Goal: Check status: Check status

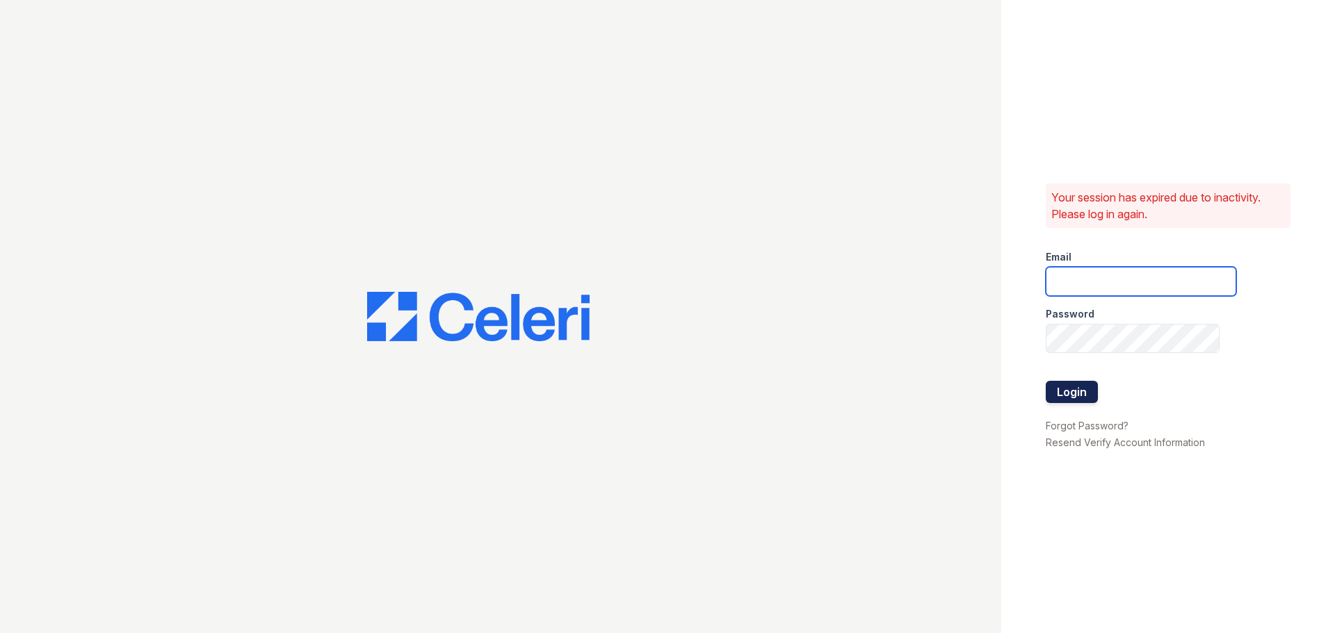
type input "enewton@samapartments.com"
click at [1067, 399] on button "Login" at bounding box center [1071, 392] width 52 height 22
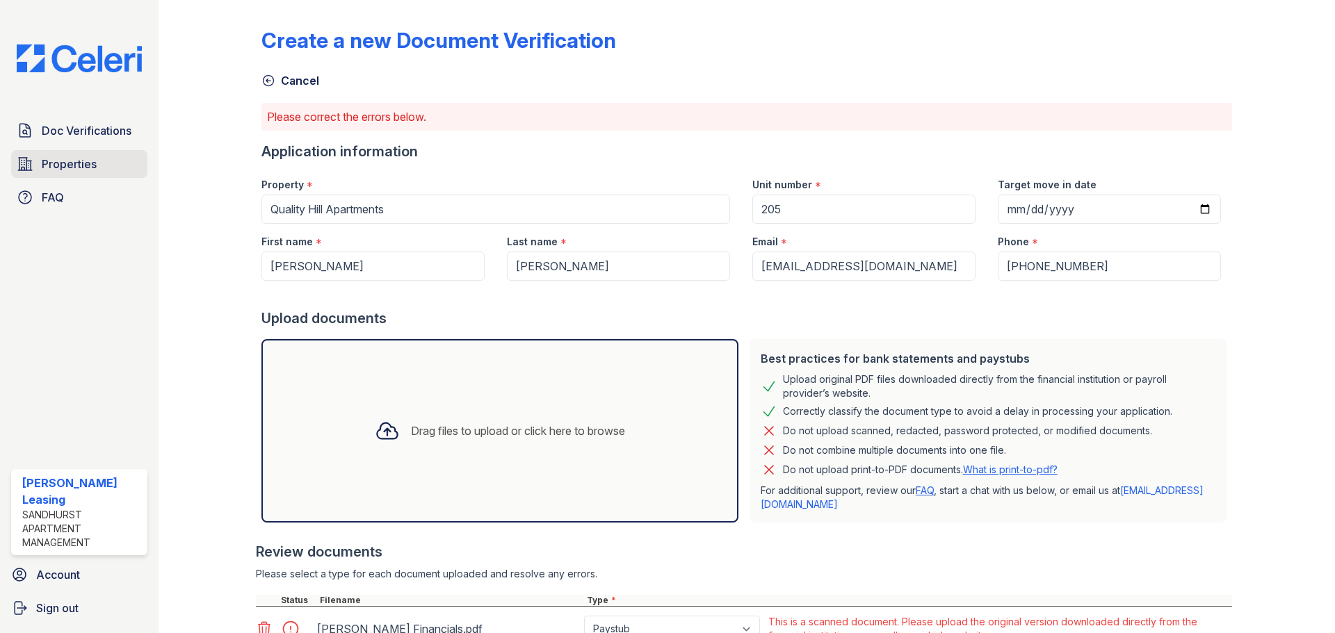
scroll to position [116, 0]
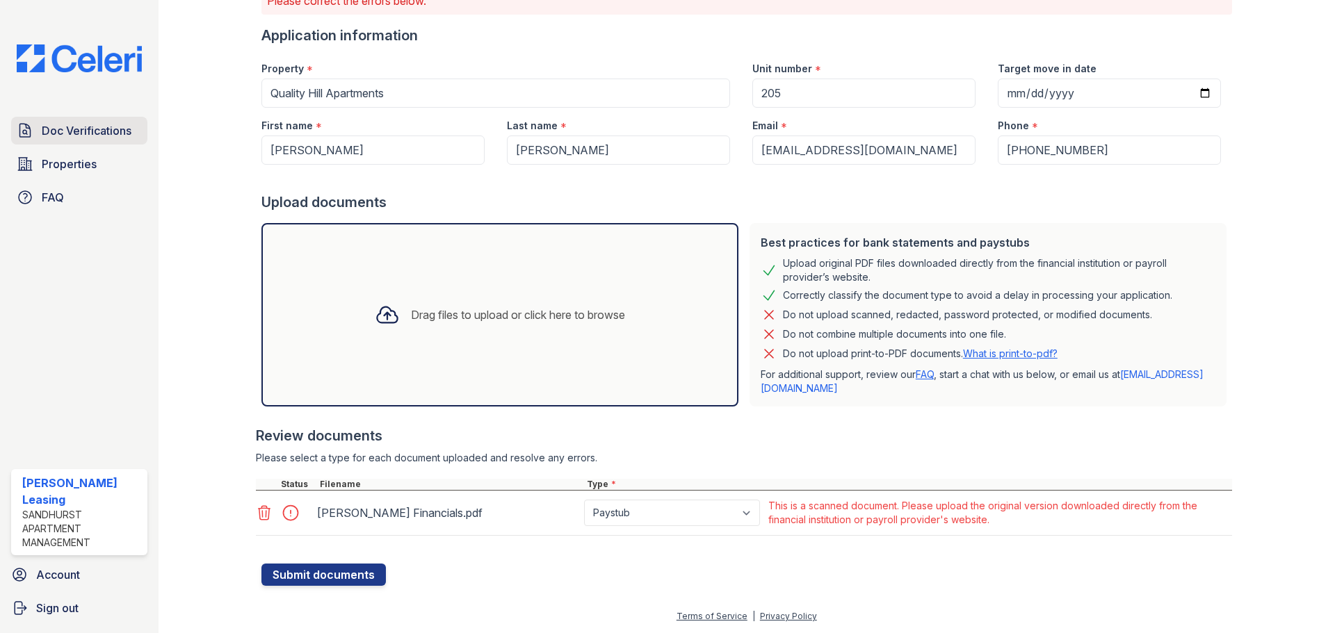
click at [73, 132] on span "Doc Verifications" at bounding box center [87, 130] width 90 height 17
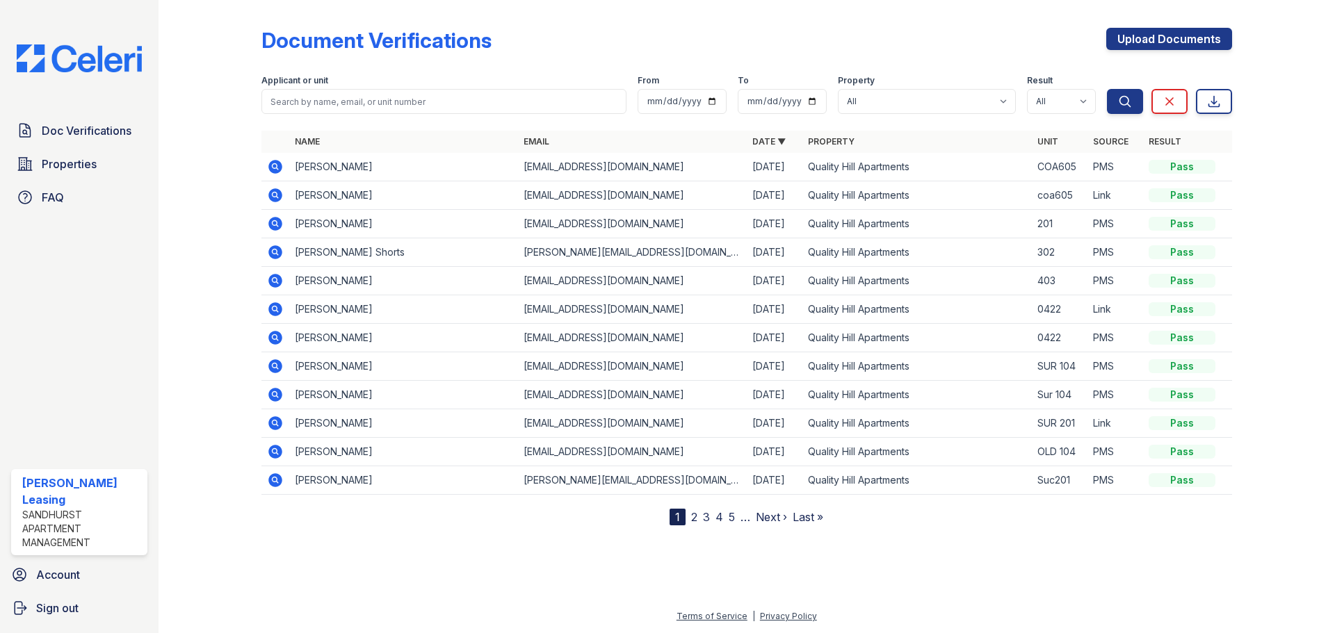
drag, startPoint x: 518, startPoint y: 17, endPoint x: 502, endPoint y: 17, distance: 16.0
click at [502, 17] on div "Document Verifications Upload Documents Filter Applicant or unit From To Proper…" at bounding box center [746, 266] width 970 height 520
click at [626, 496] on div "Name Email Date ▼ Property Unit Source Result Drew Mcelwain Dmcelwain48@gmail.c…" at bounding box center [746, 328] width 970 height 395
drag, startPoint x: 247, startPoint y: 39, endPoint x: 192, endPoint y: 34, distance: 55.1
click at [192, 34] on div at bounding box center [221, 266] width 81 height 520
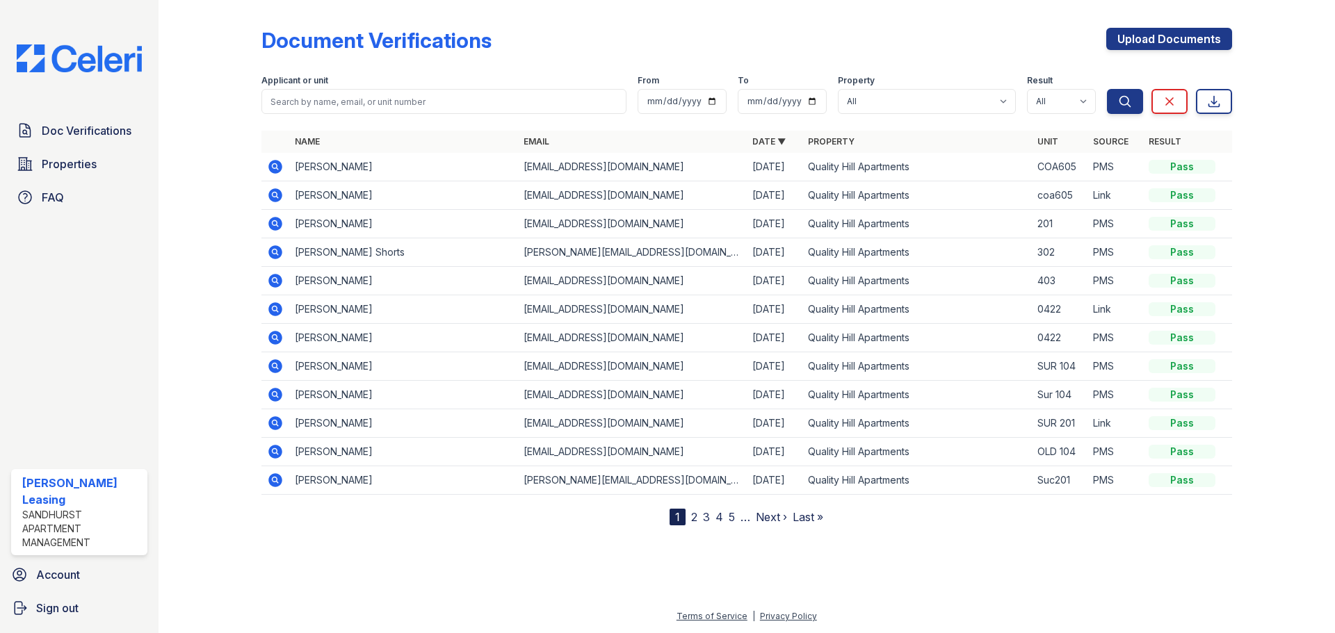
drag, startPoint x: 281, startPoint y: 38, endPoint x: 238, endPoint y: 33, distance: 43.5
click at [236, 33] on div at bounding box center [221, 266] width 81 height 520
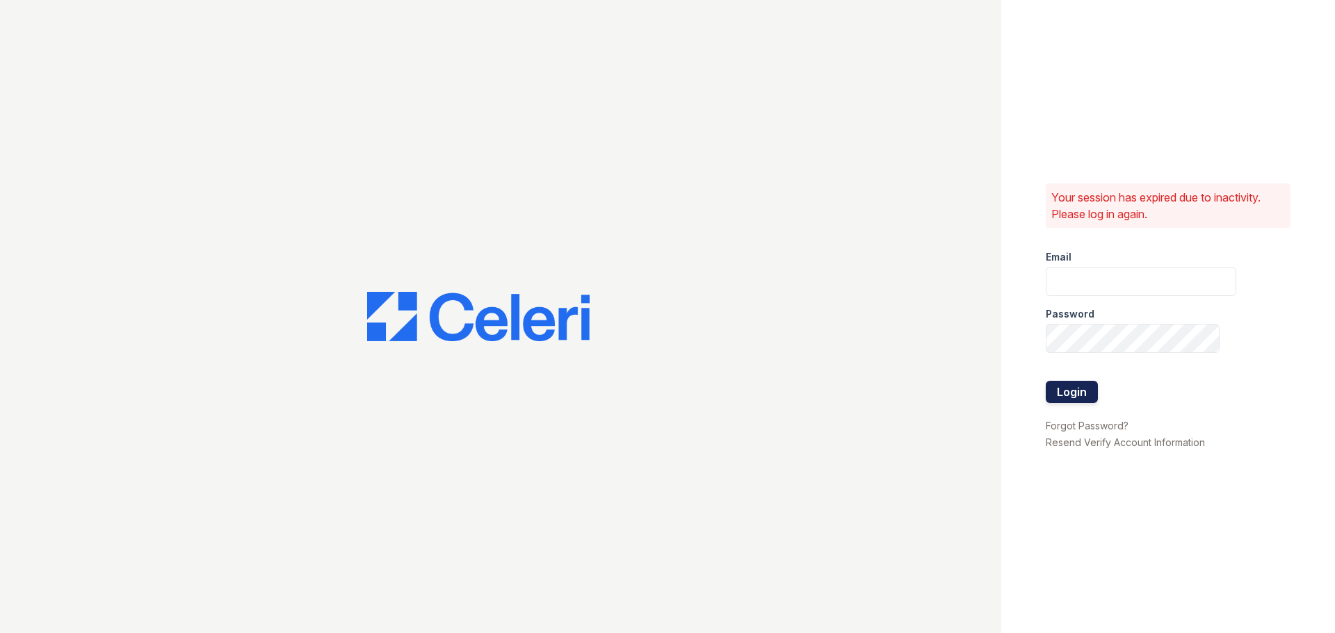
type input "enewton@samapartments.com"
click at [1071, 391] on button "Login" at bounding box center [1071, 392] width 52 height 22
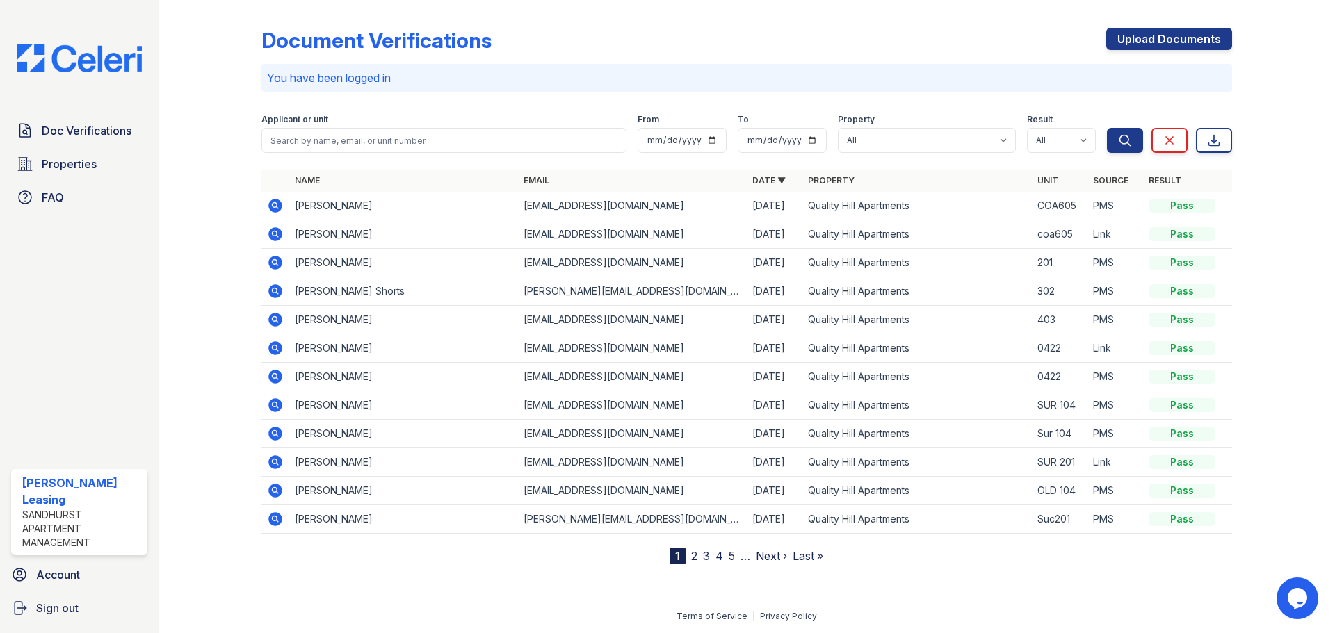
click at [315, 124] on label "Applicant or unit" at bounding box center [294, 119] width 67 height 11
click at [331, 142] on input "search" at bounding box center [443, 140] width 365 height 25
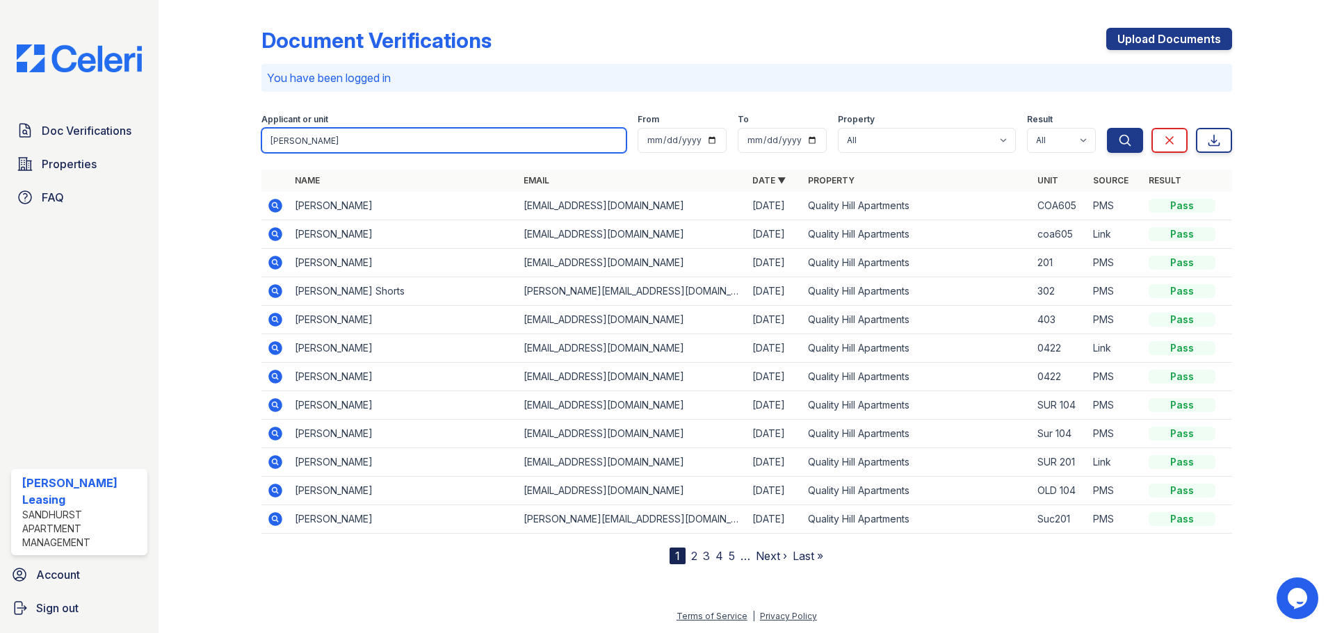
type input "[PERSON_NAME]"
click at [1107, 128] on button "Search" at bounding box center [1125, 140] width 36 height 25
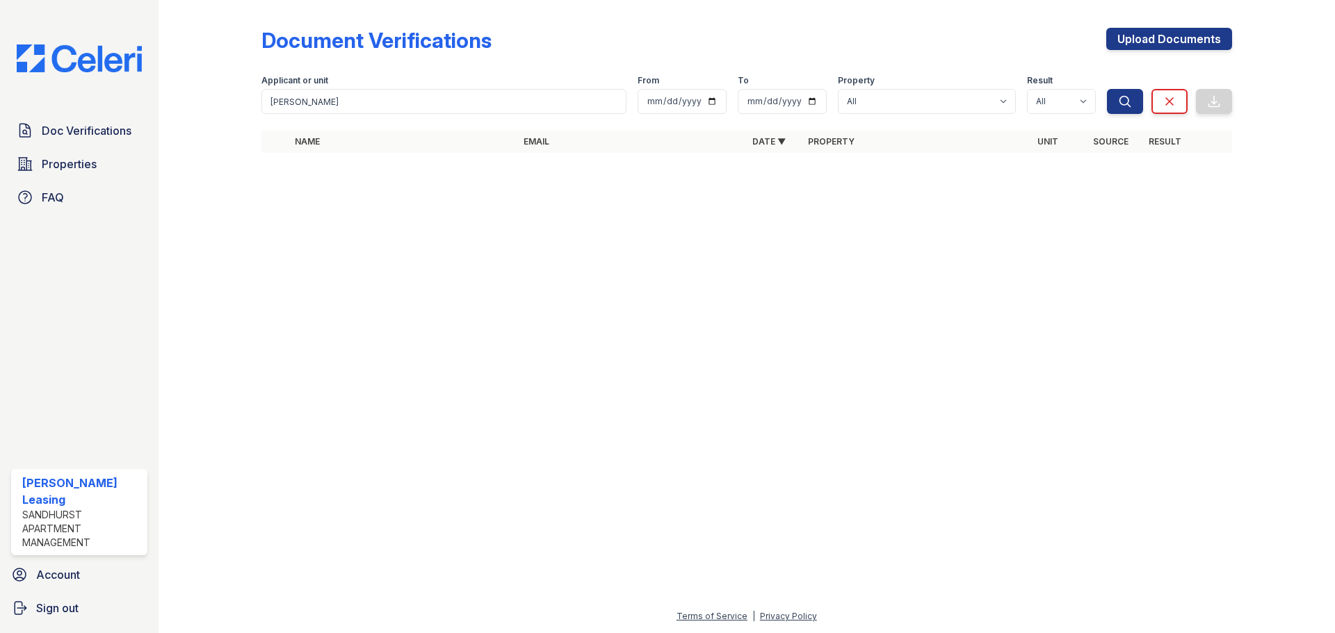
click at [734, 349] on div at bounding box center [747, 398] width 1132 height 419
drag, startPoint x: 726, startPoint y: 349, endPoint x: 502, endPoint y: 388, distance: 227.2
click at [502, 388] on div at bounding box center [747, 398] width 1132 height 419
drag, startPoint x: 603, startPoint y: 309, endPoint x: 411, endPoint y: 359, distance: 199.1
click at [411, 359] on div at bounding box center [747, 398] width 1132 height 419
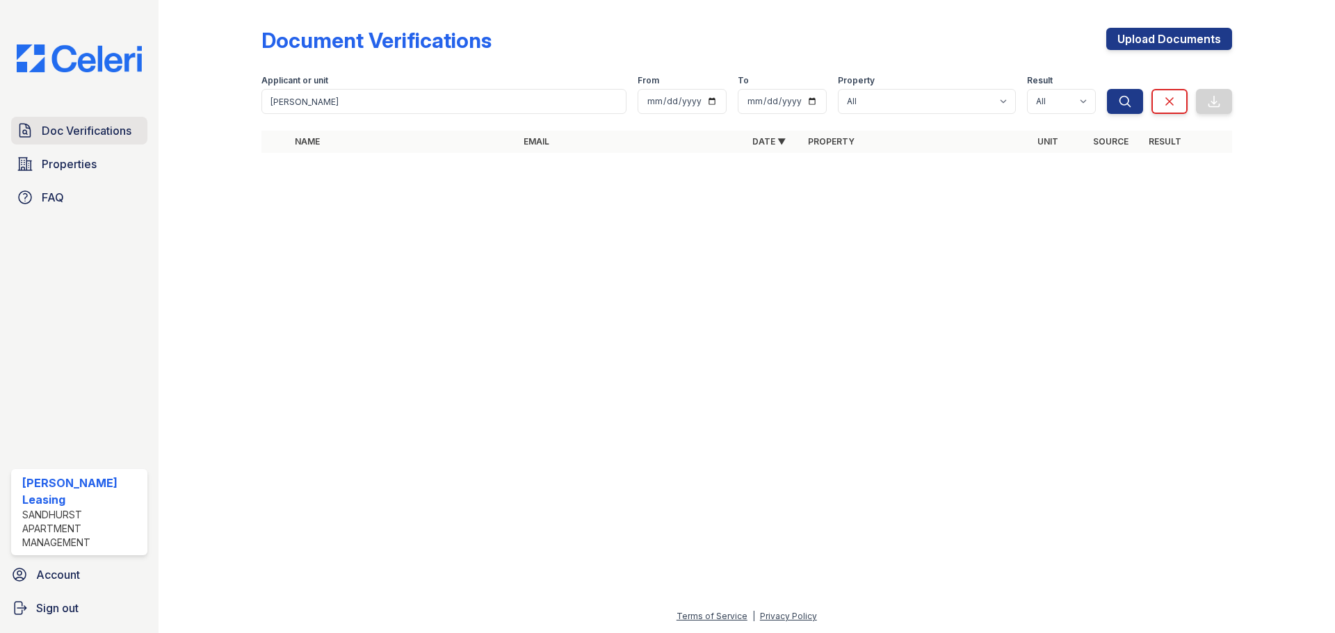
click at [101, 145] on link "Doc Verifications" at bounding box center [79, 131] width 136 height 28
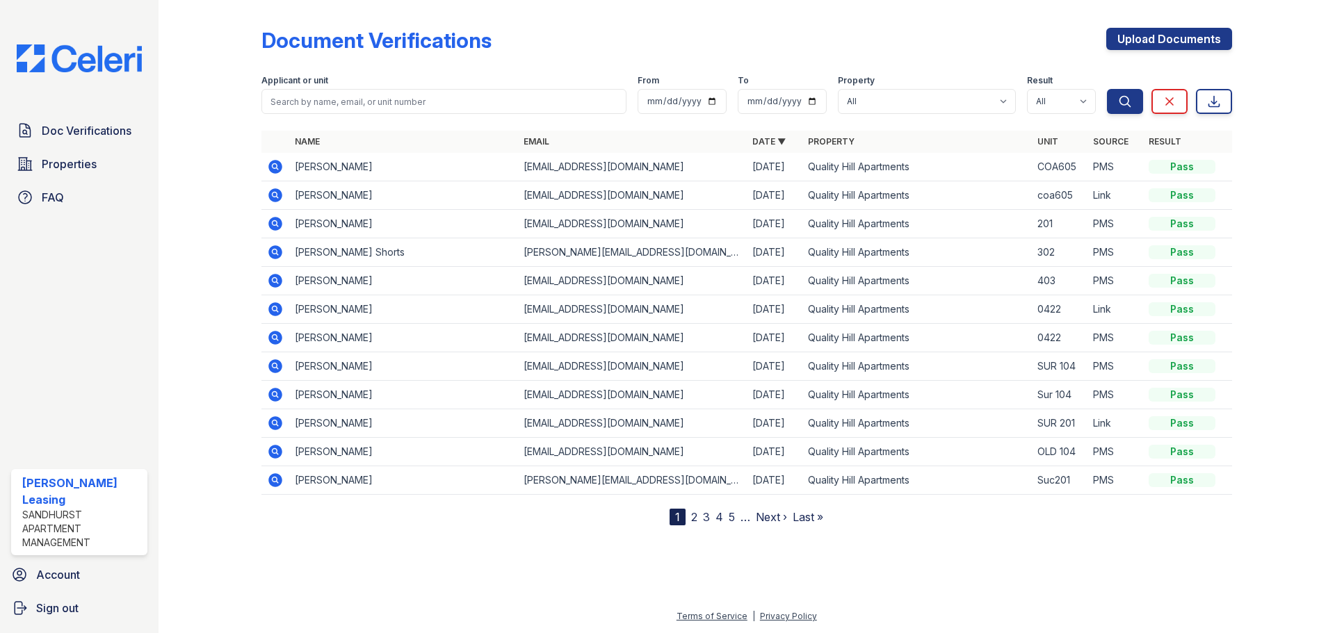
click at [519, 46] on div "Document Verifications Upload Documents" at bounding box center [746, 46] width 970 height 36
drag, startPoint x: 493, startPoint y: 12, endPoint x: 452, endPoint y: 10, distance: 41.7
click at [452, 10] on div "Document Verifications Upload Documents Filter Applicant or unit From To Proper…" at bounding box center [746, 266] width 970 height 520
